Goal: Information Seeking & Learning: Learn about a topic

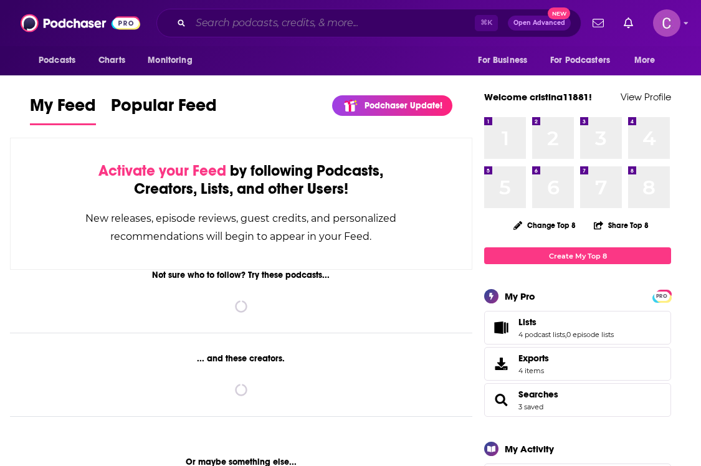
click at [342, 26] on input "Search podcasts, credits, & more..." at bounding box center [333, 23] width 284 height 20
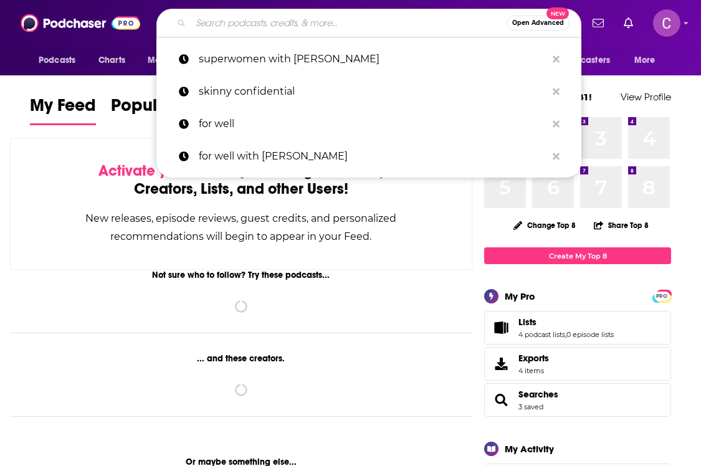
paste input "[URL][DOMAIN_NAME]"
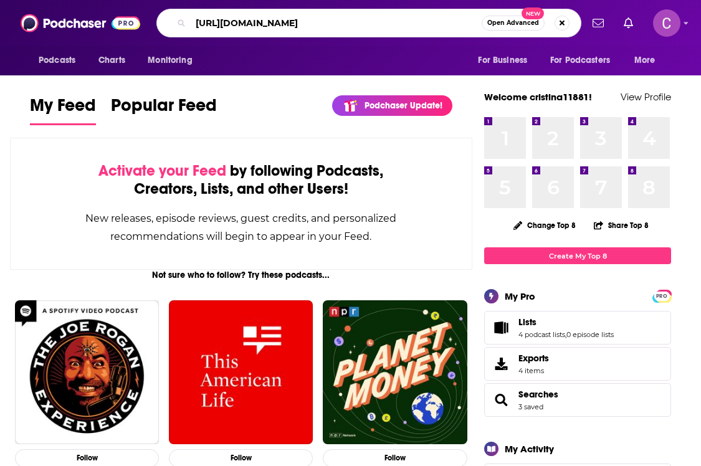
drag, startPoint x: 255, startPoint y: 27, endPoint x: 111, endPoint y: 14, distance: 144.4
click at [111, 14] on div "Podcasts Charts Monitoring [URL][DOMAIN_NAME] Open Advanced New For Business Fo…" at bounding box center [350, 23] width 701 height 46
click at [215, 23] on input "[DOMAIN_NAME][URL]" at bounding box center [336, 23] width 291 height 20
click at [232, 24] on input "ceos [DOMAIN_NAME][URL]" at bounding box center [336, 23] width 291 height 20
drag, startPoint x: 295, startPoint y: 25, endPoint x: 260, endPoint y: 26, distance: 34.9
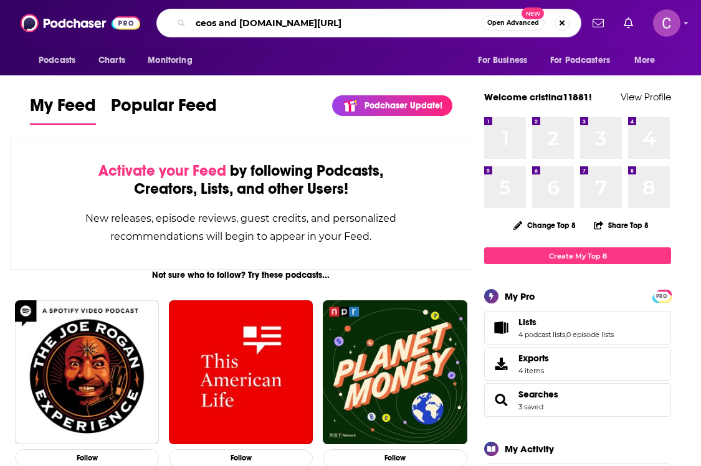
click at [260, 26] on input "ceos and [DOMAIN_NAME][URL]" at bounding box center [336, 23] width 291 height 20
type input "ceos and abcs"
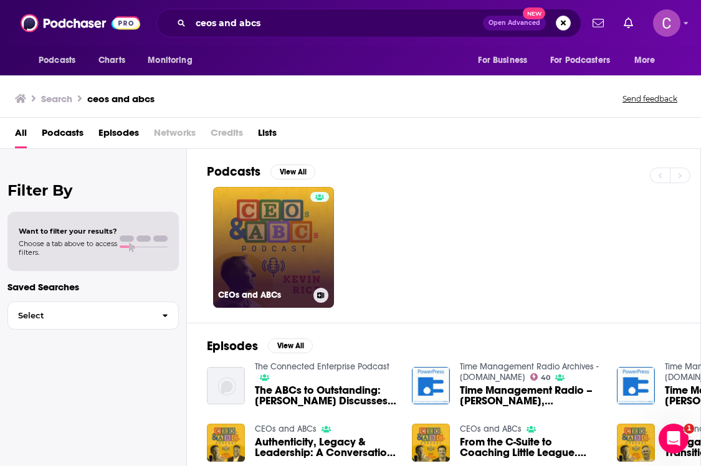
click at [275, 257] on link "CEOs and ABCs" at bounding box center [273, 247] width 121 height 121
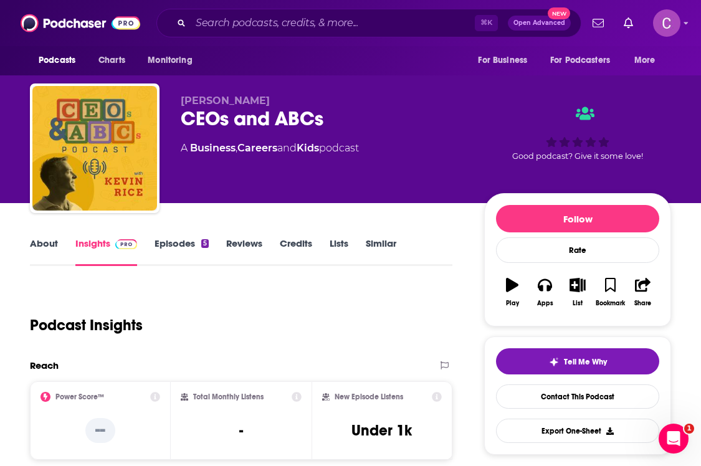
scroll to position [340, 0]
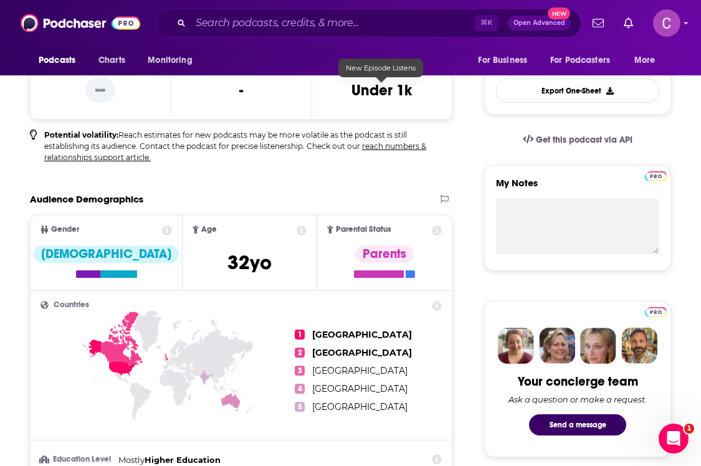
click at [389, 91] on h3 "Under 1k" at bounding box center [381, 90] width 60 height 19
copy div "Under 1k"
